Goal: Navigation & Orientation: Find specific page/section

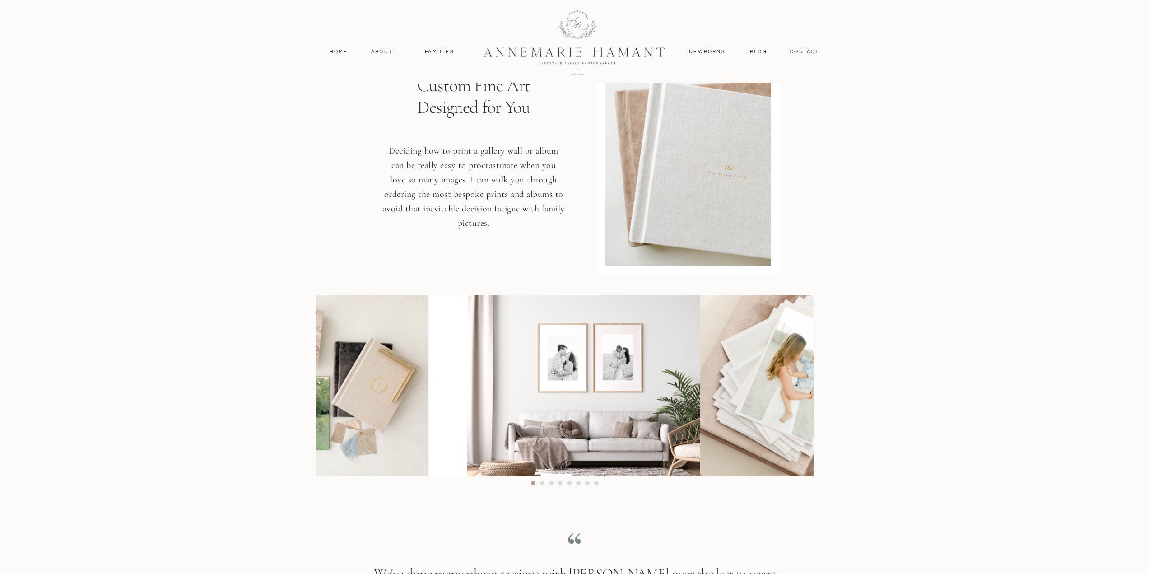
scroll to position [4721, 0]
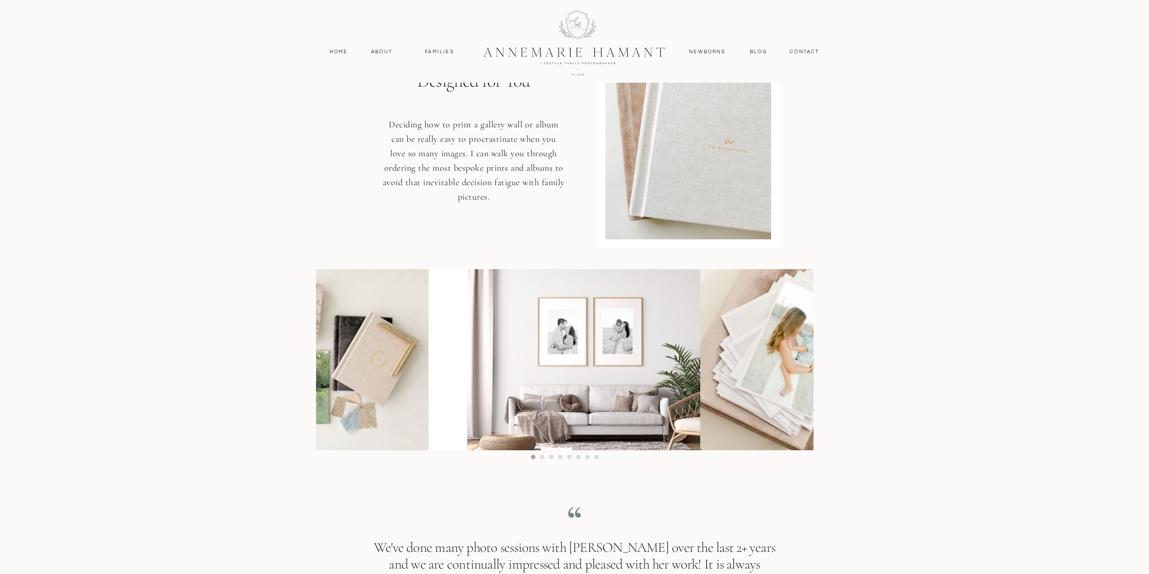
click at [700, 399] on img at bounding box center [836, 359] width 272 height 181
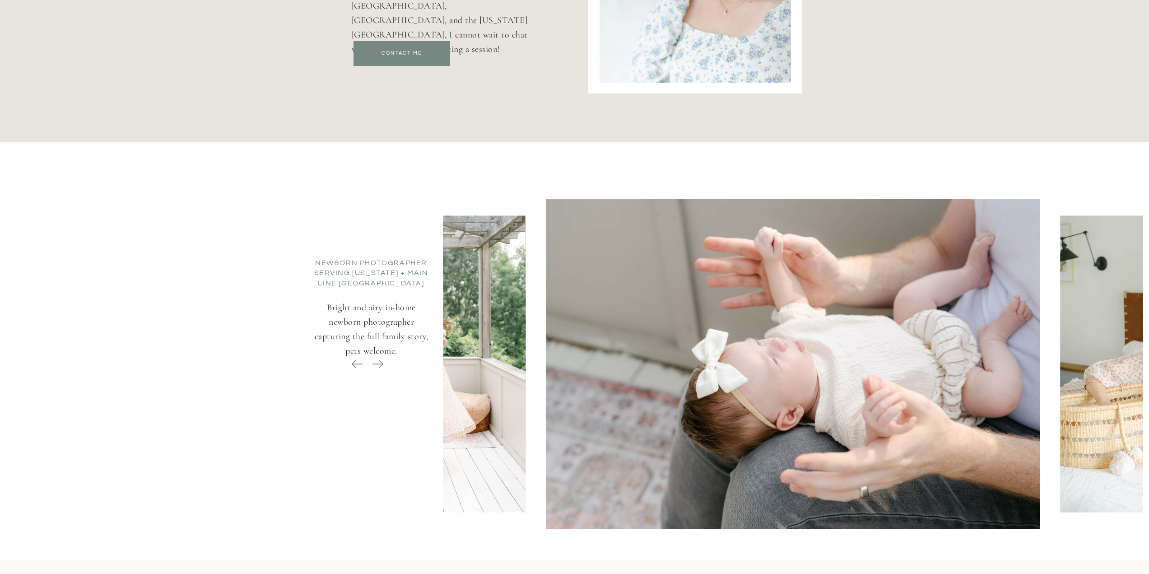
scroll to position [3457, 0]
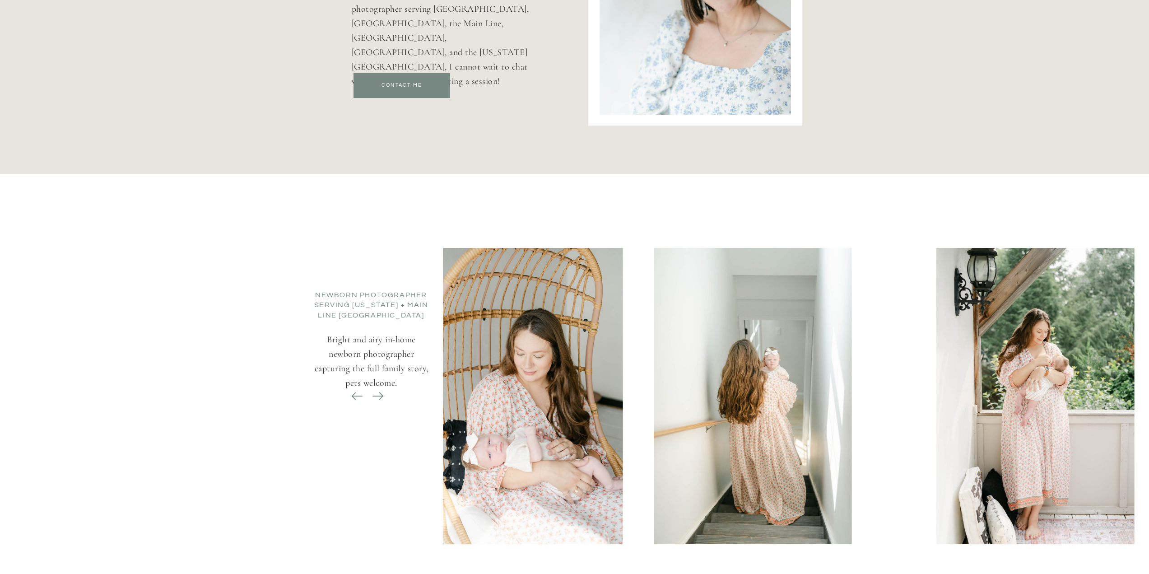
click at [360, 315] on div "Newborn Photographer serving [US_STATE] + Main Line Philadelphia Bright and air…" at bounding box center [575, 383] width 542 height 418
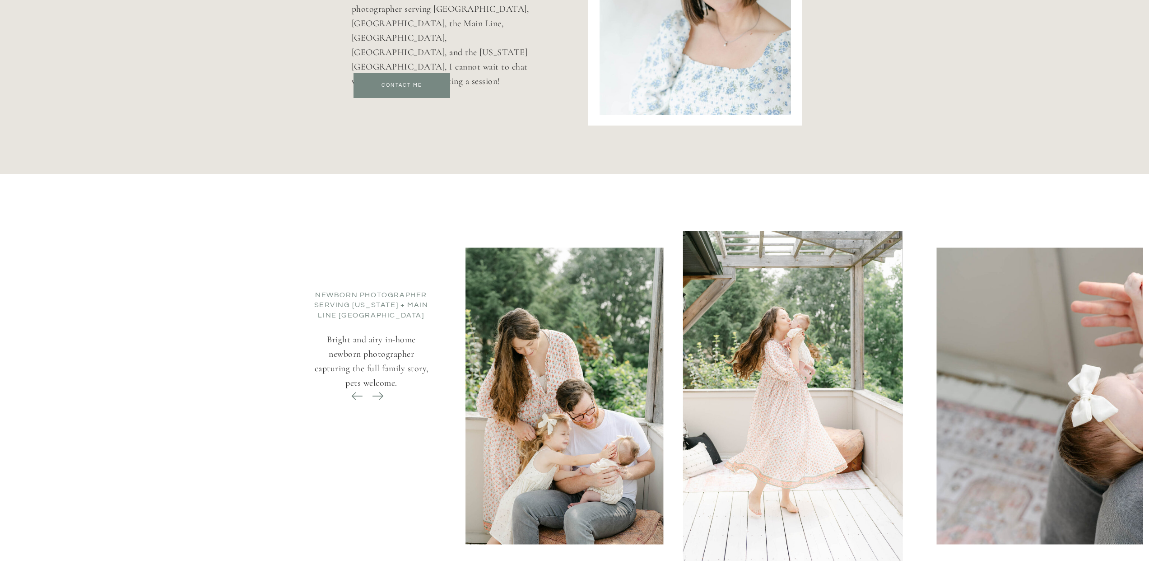
click at [731, 352] on div at bounding box center [804, 396] width 701 height 330
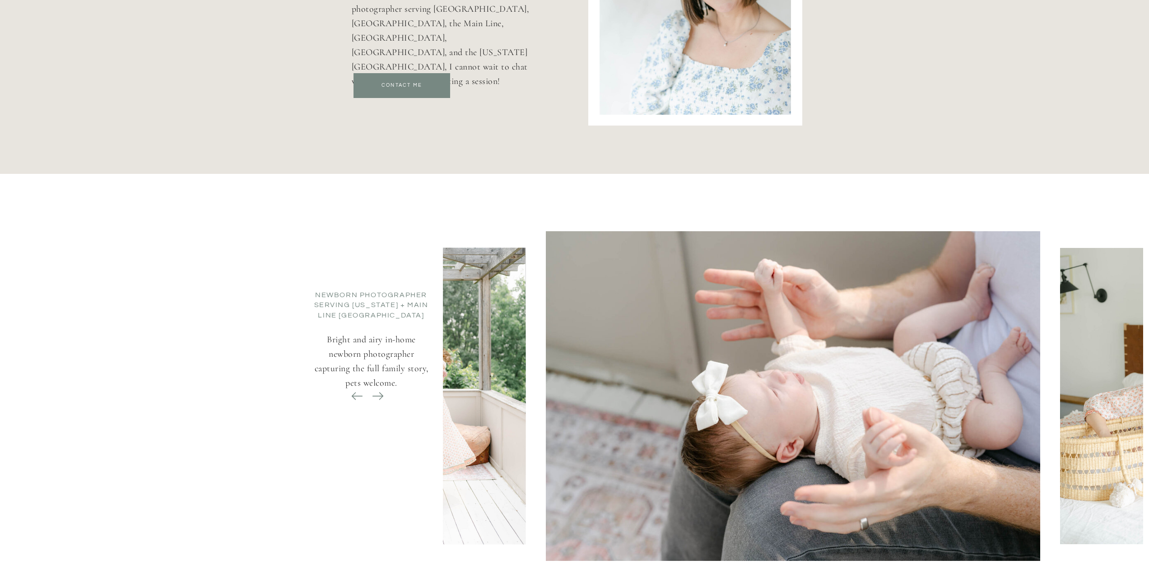
click at [631, 362] on img at bounding box center [793, 396] width 494 height 330
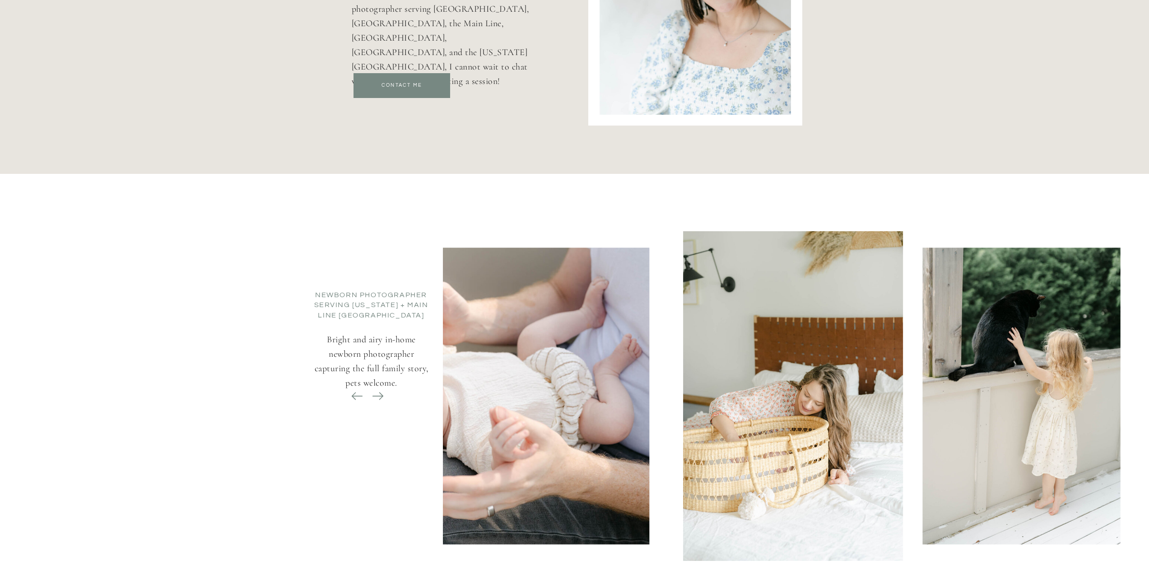
click at [372, 399] on icon at bounding box center [378, 396] width 13 height 13
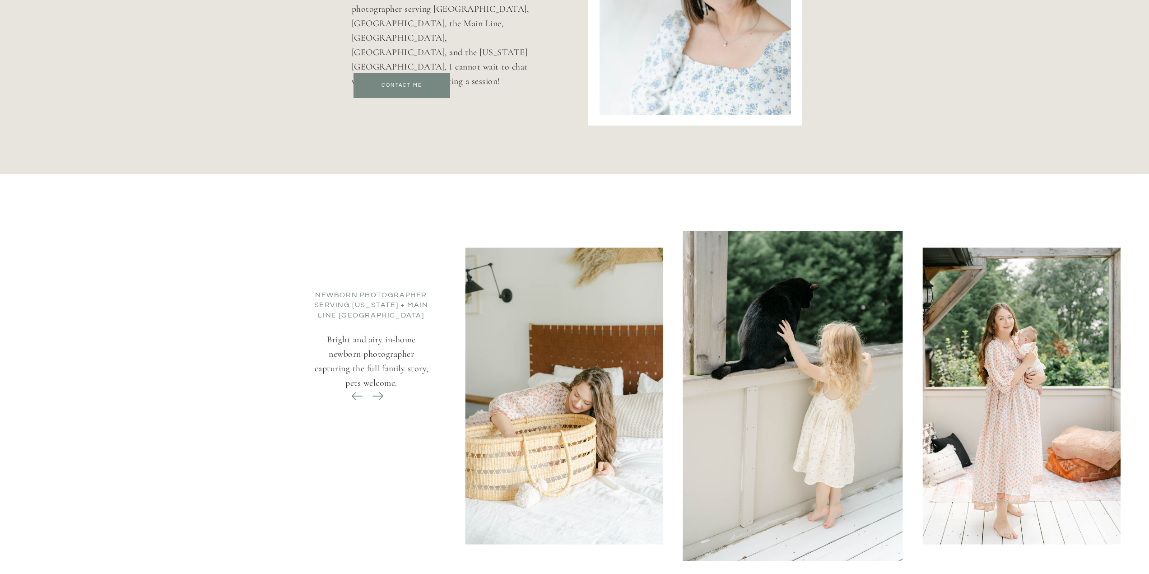
click at [372, 399] on icon at bounding box center [378, 396] width 13 height 13
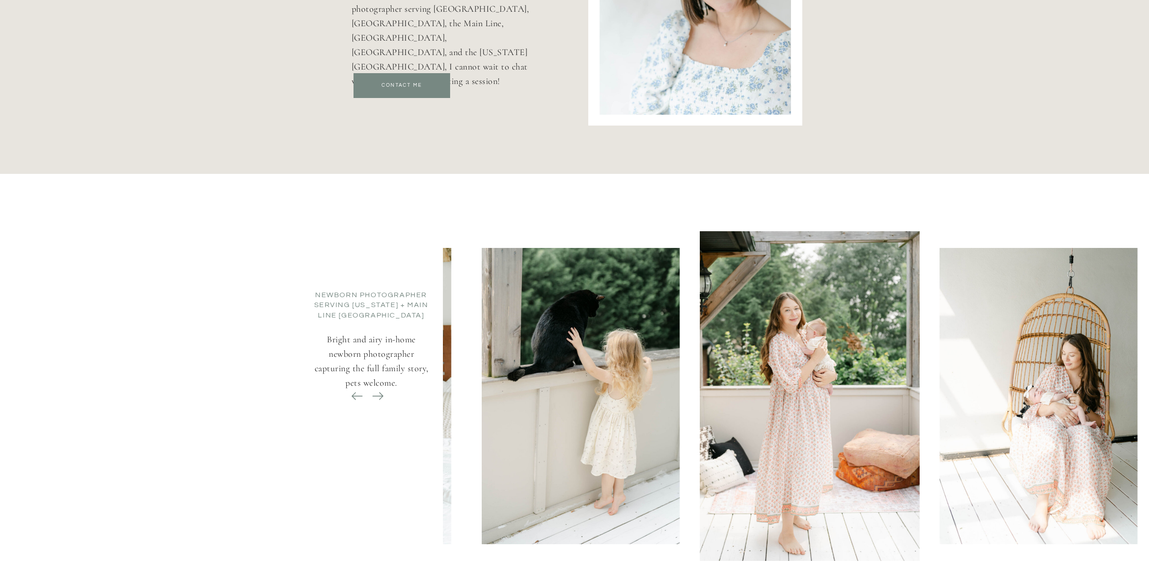
click at [372, 399] on icon at bounding box center [378, 396] width 13 height 13
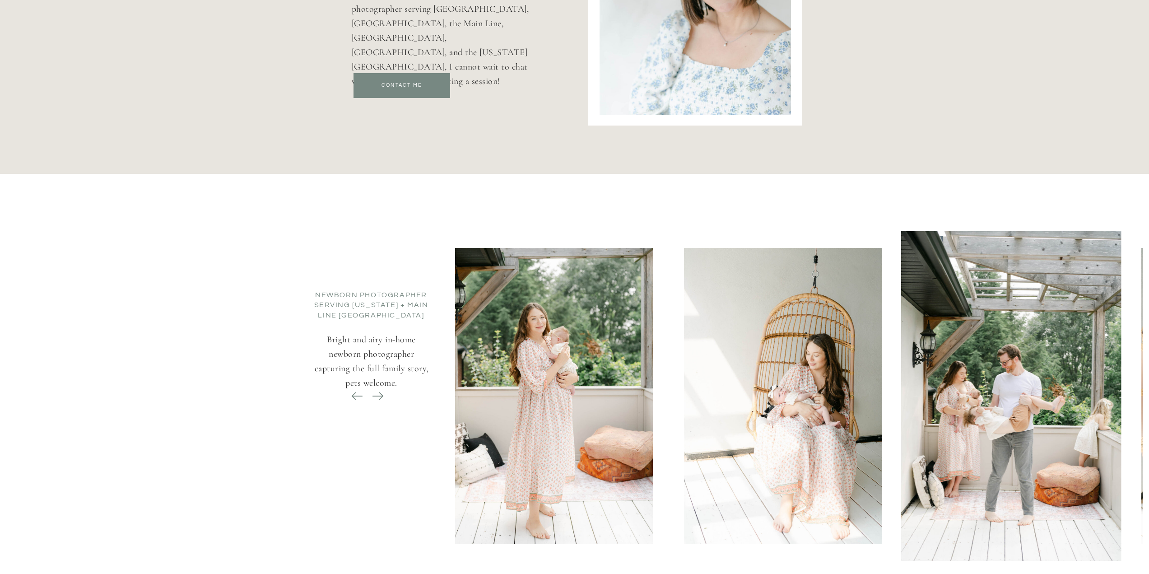
click at [372, 399] on icon at bounding box center [378, 396] width 13 height 13
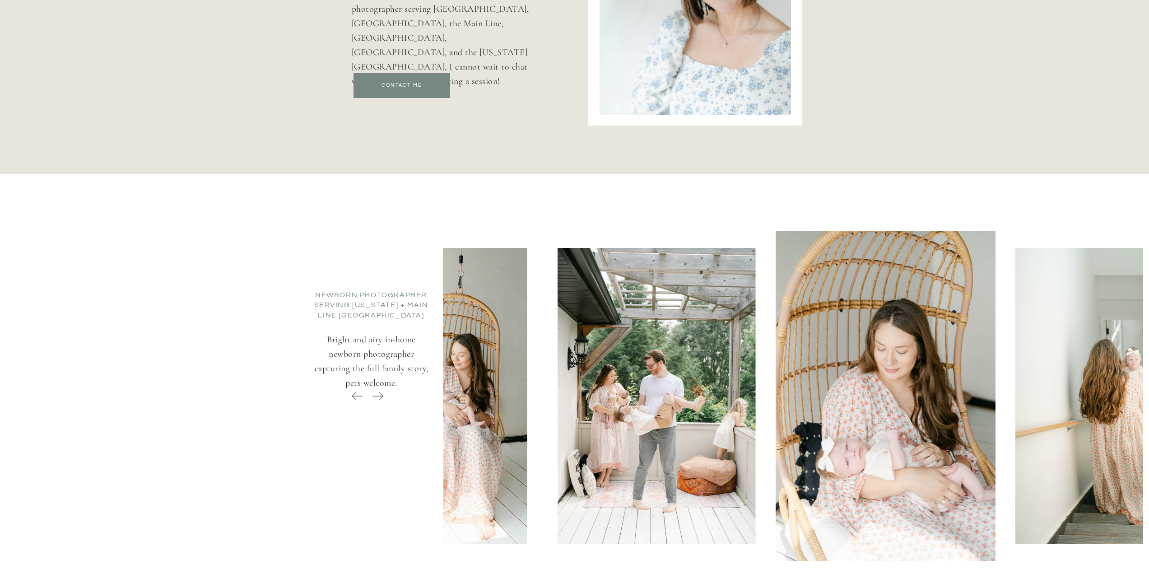
click at [372, 399] on icon at bounding box center [378, 396] width 13 height 13
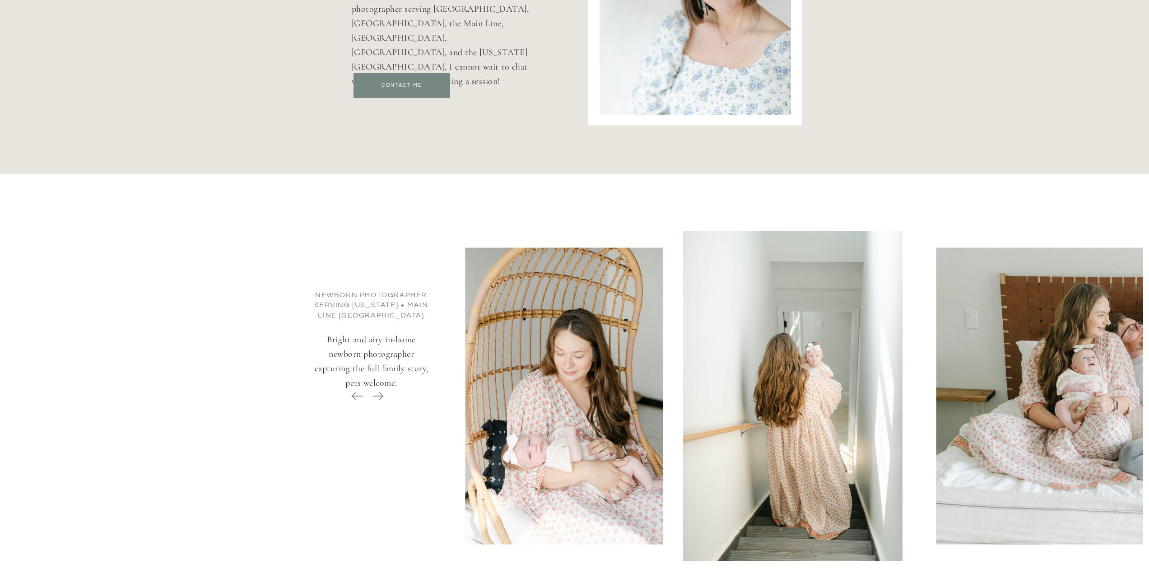
click at [372, 399] on icon at bounding box center [378, 396] width 13 height 13
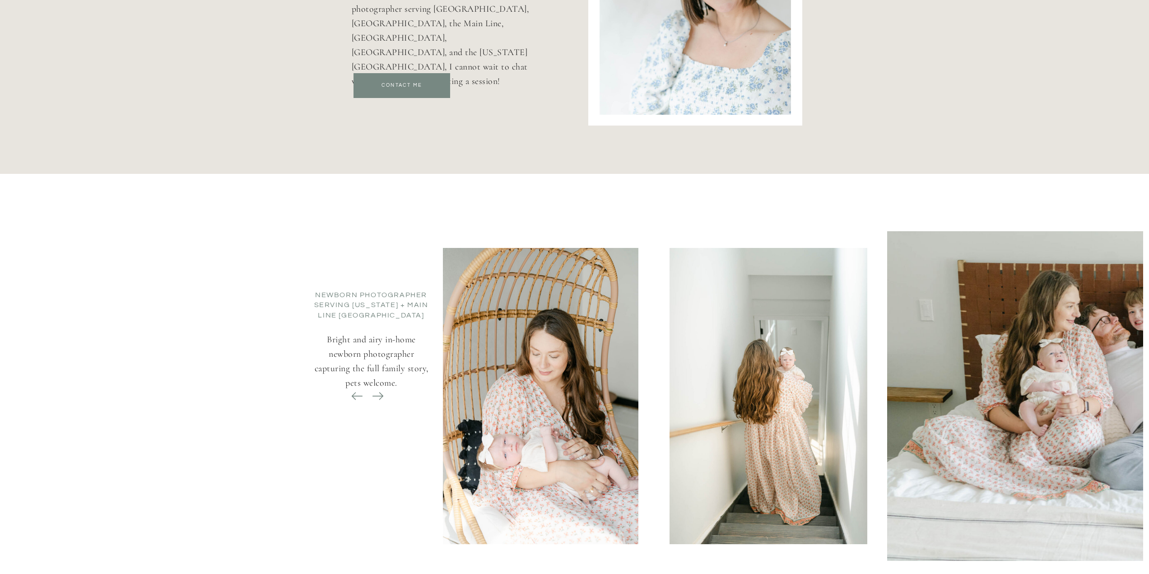
click at [372, 399] on icon at bounding box center [378, 396] width 13 height 13
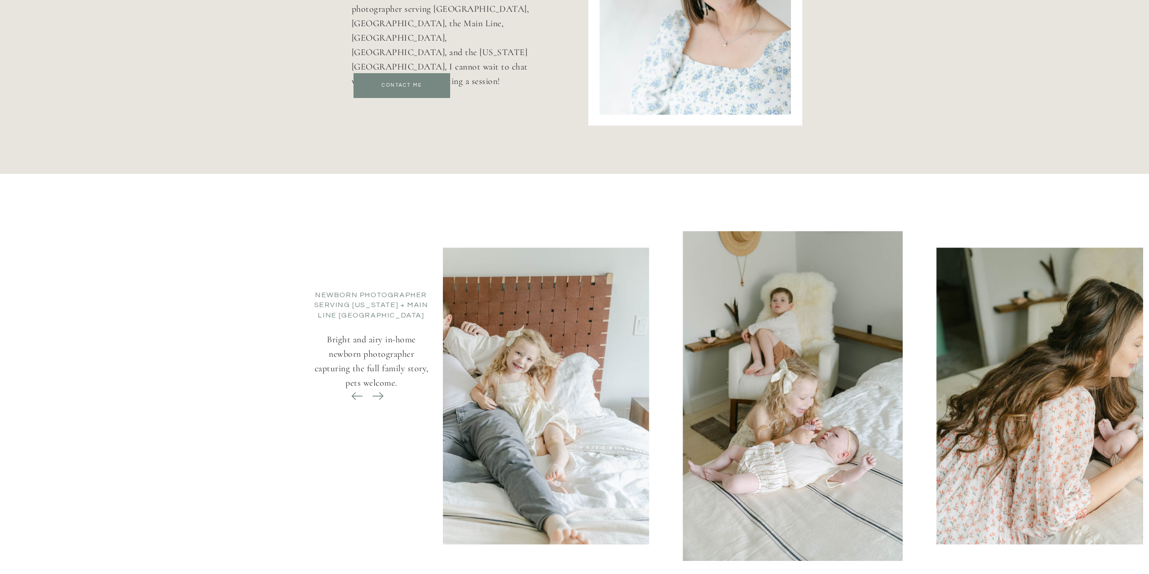
click at [372, 399] on icon at bounding box center [378, 396] width 13 height 13
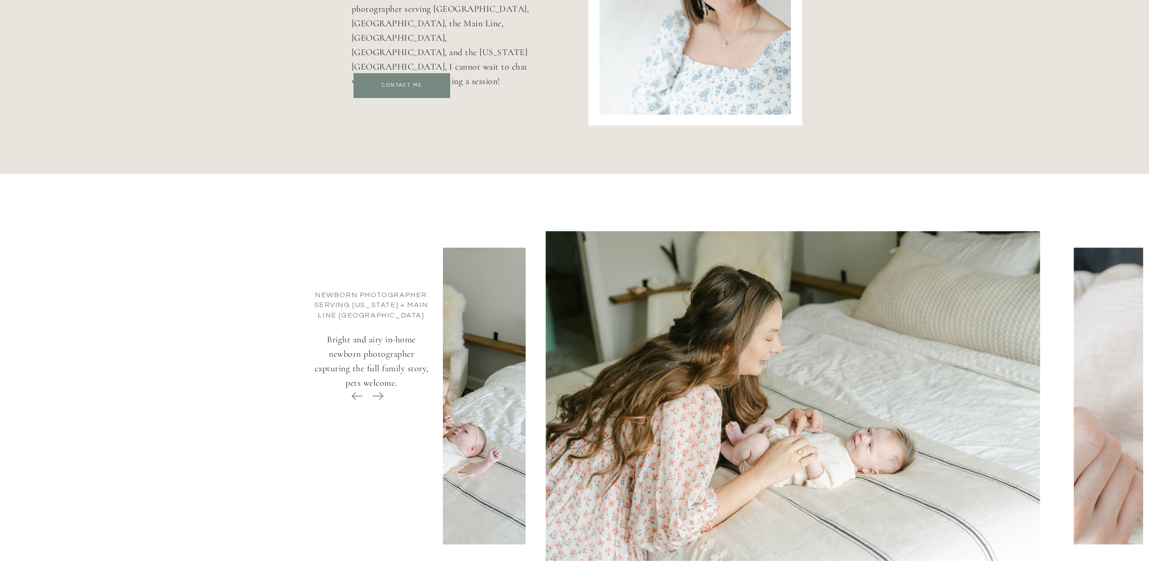
click at [372, 399] on icon at bounding box center [378, 396] width 13 height 13
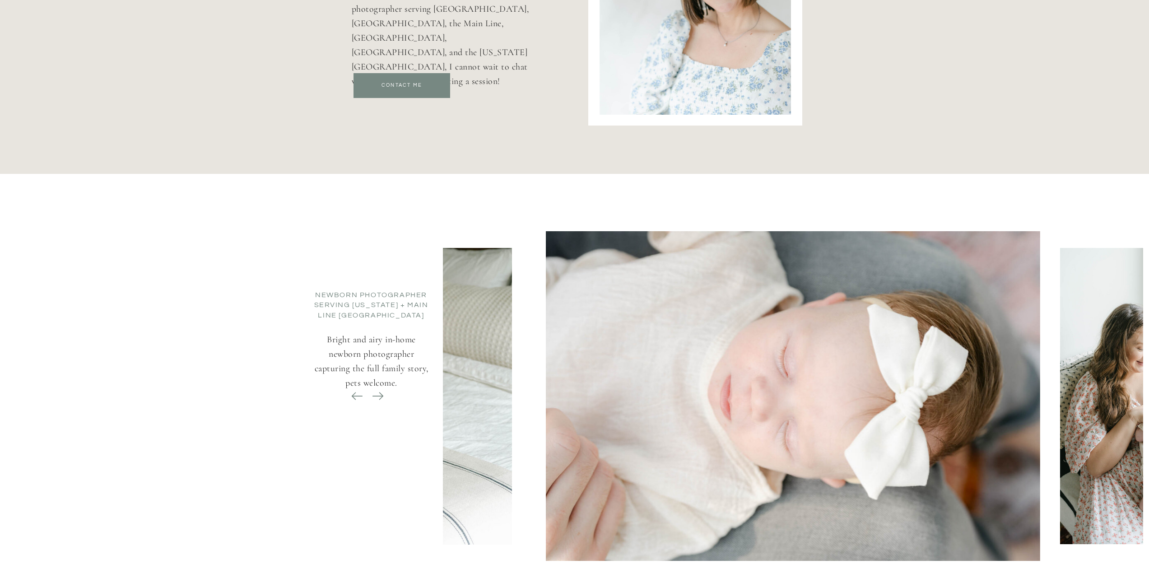
click at [372, 399] on icon at bounding box center [378, 396] width 13 height 13
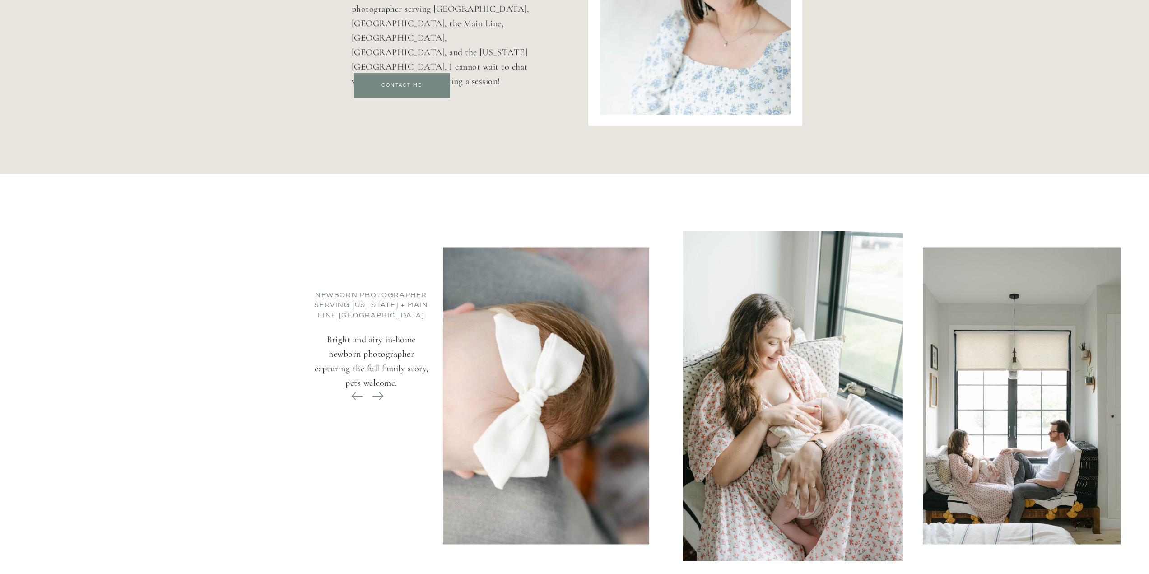
click at [372, 399] on icon at bounding box center [378, 396] width 13 height 13
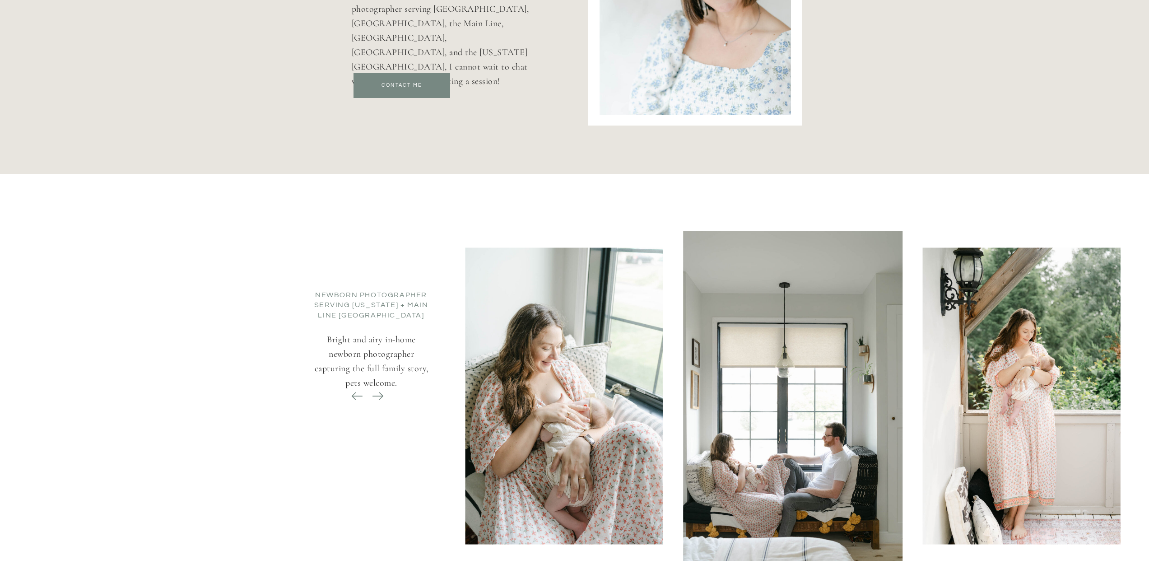
click at [527, 403] on img at bounding box center [564, 396] width 198 height 297
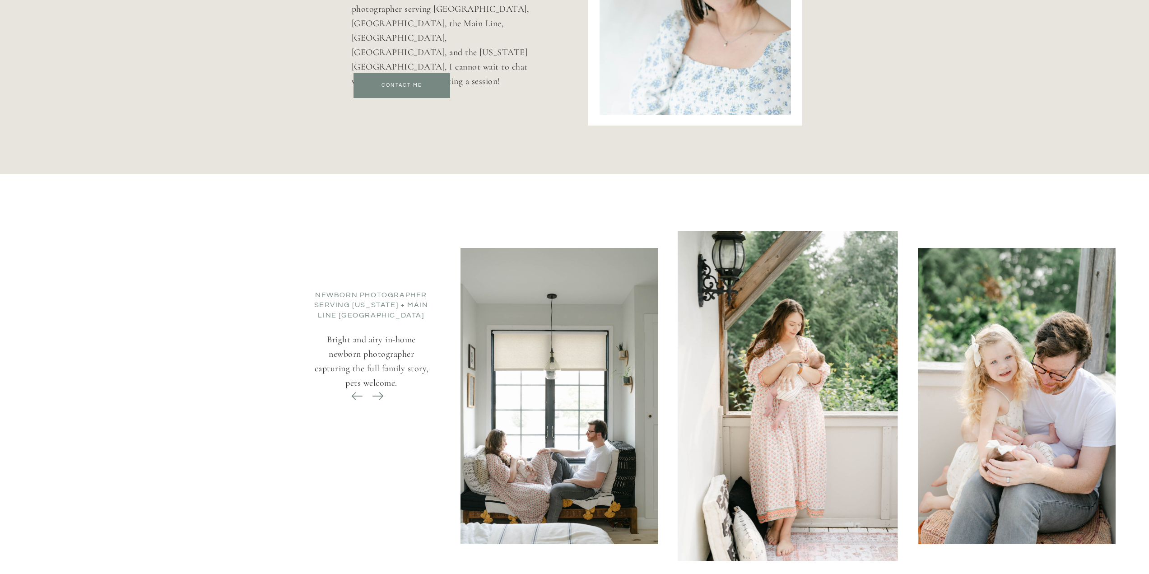
click at [678, 417] on img at bounding box center [788, 396] width 220 height 330
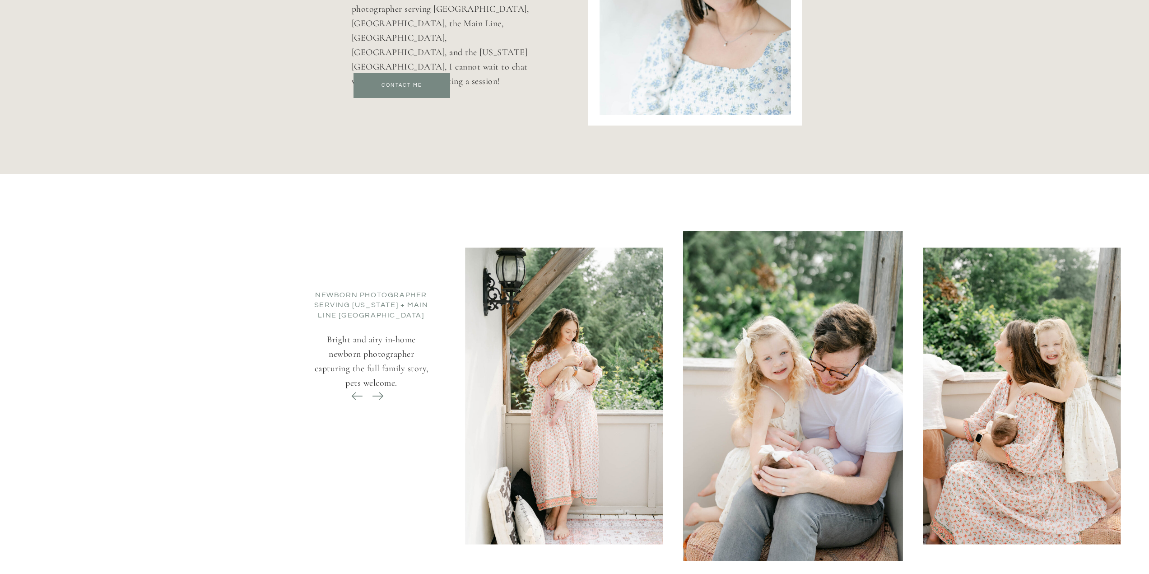
click at [429, 392] on div "Newborn Photographer serving [US_STATE] + Main Line Philadelphia Bright and air…" at bounding box center [575, 383] width 542 height 418
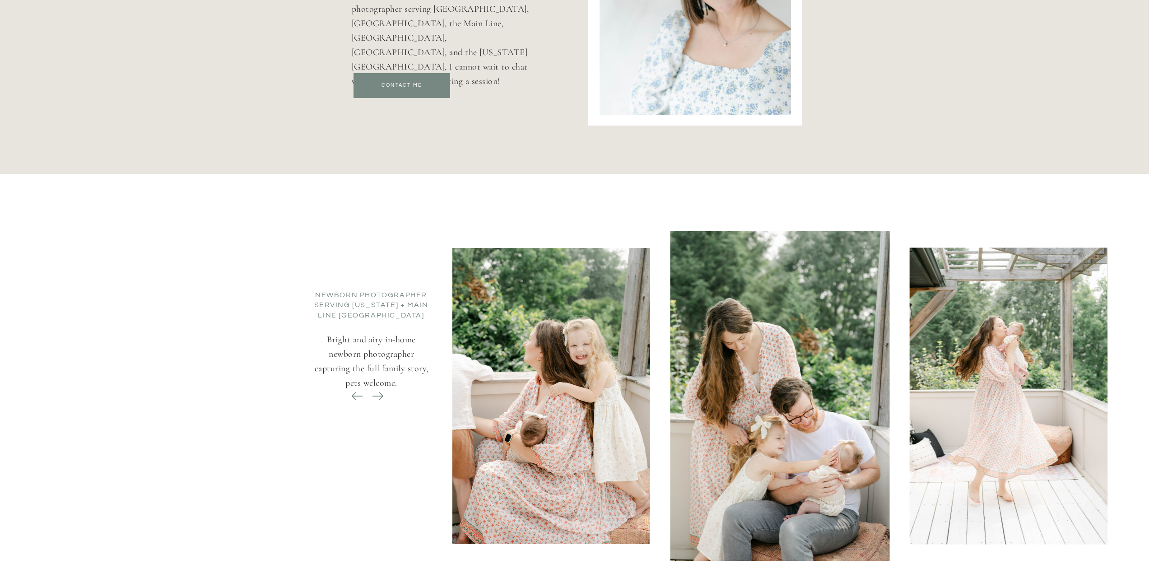
click at [683, 464] on div at bounding box center [1020, 396] width 700 height 330
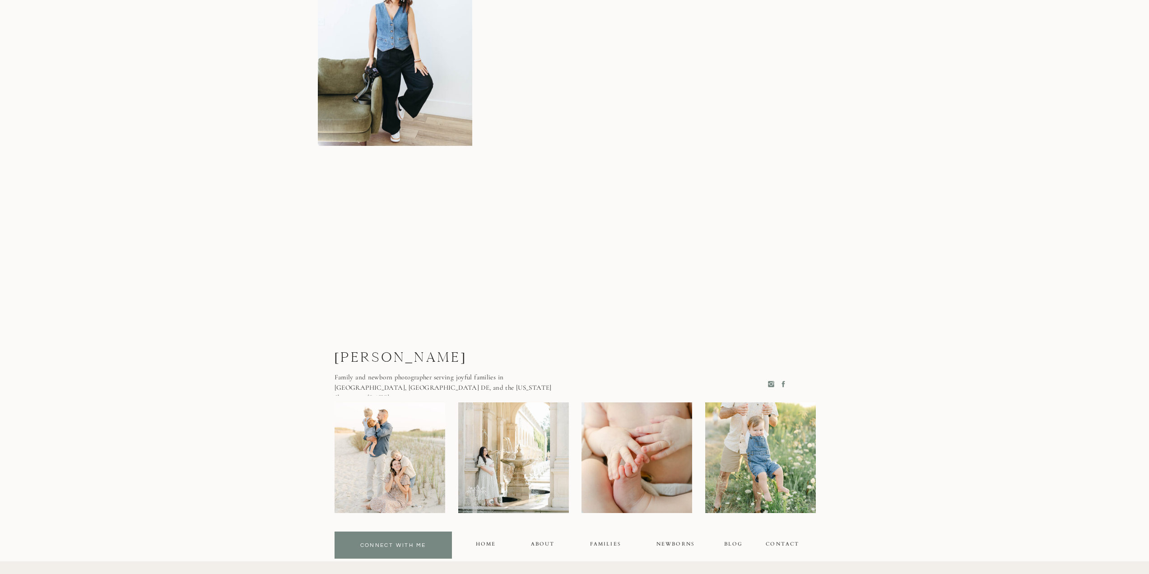
scroll to position [5542, 0]
